Goal: Information Seeking & Learning: Learn about a topic

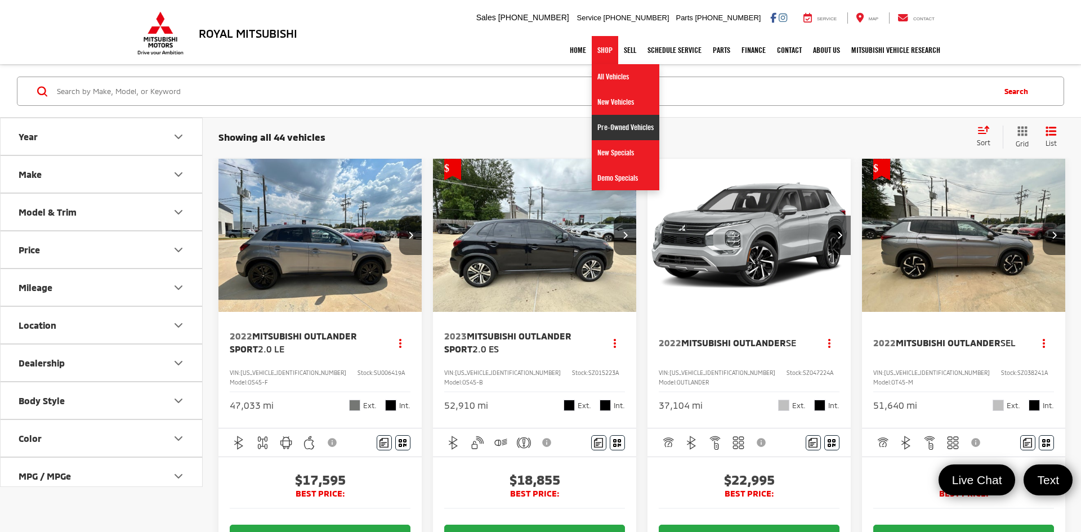
click at [605, 129] on link "Pre-Owned Vehicles" at bounding box center [626, 127] width 68 height 25
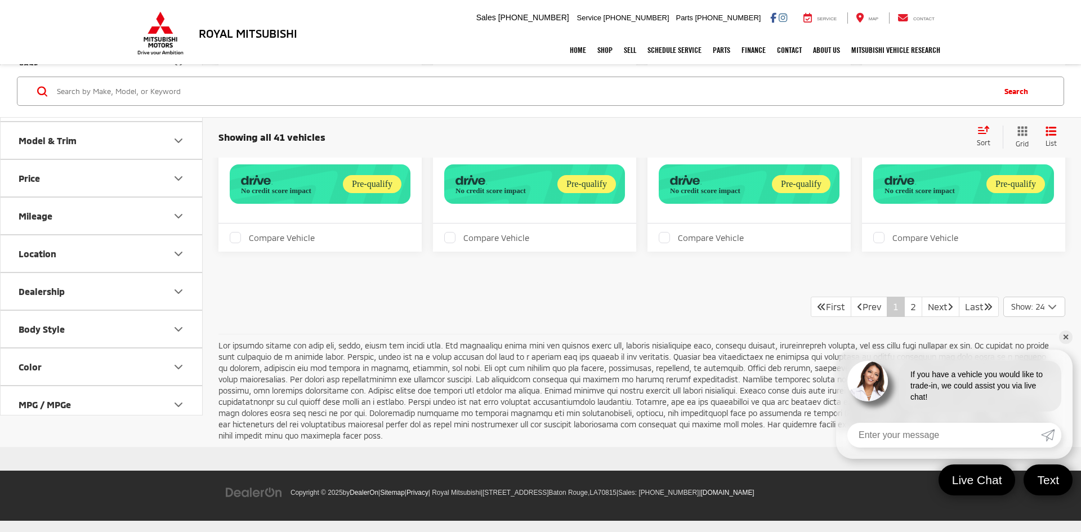
click at [1068, 341] on link "✕" at bounding box center [1066, 338] width 14 height 14
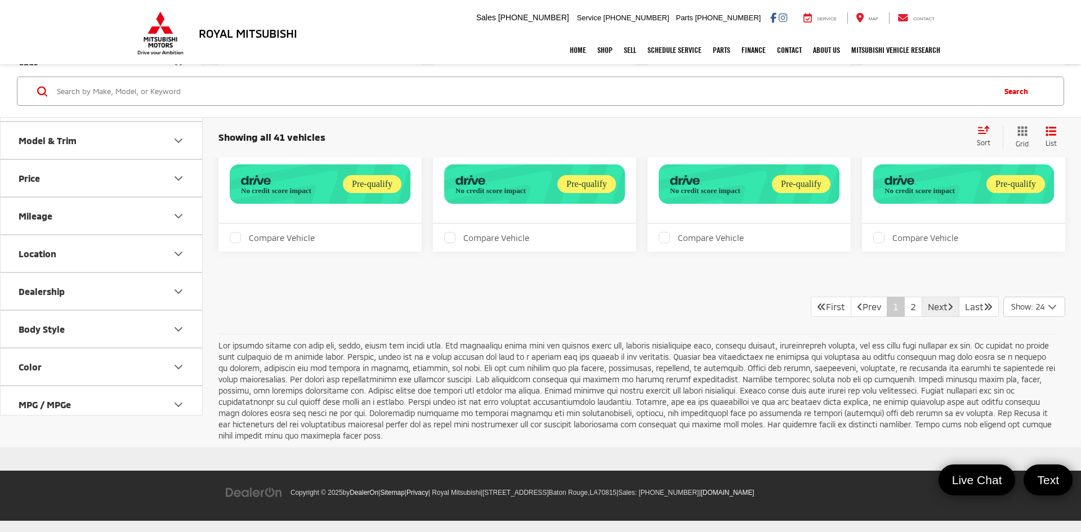
click at [922, 317] on link "Next" at bounding box center [941, 307] width 38 height 20
